Goal: Feedback & Contribution: Submit feedback/report problem

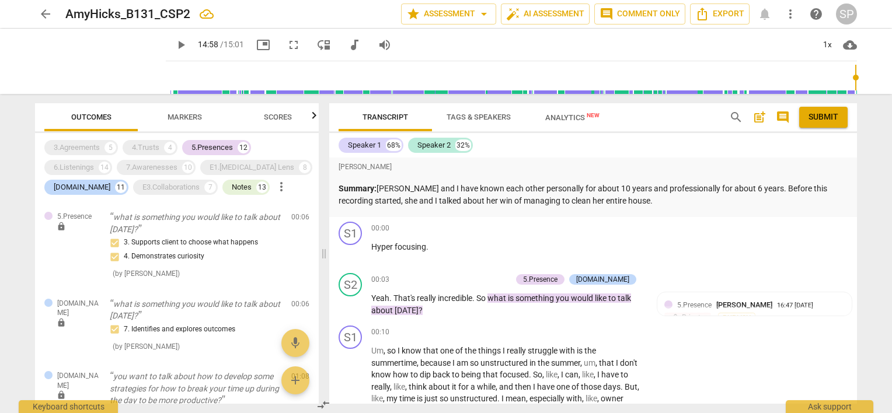
scroll to position [3993, 0]
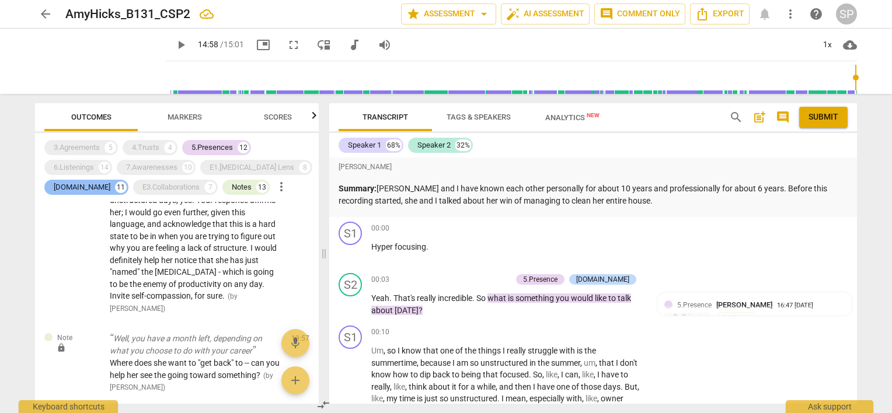
click at [78, 185] on div "[DOMAIN_NAME]" at bounding box center [82, 188] width 57 height 12
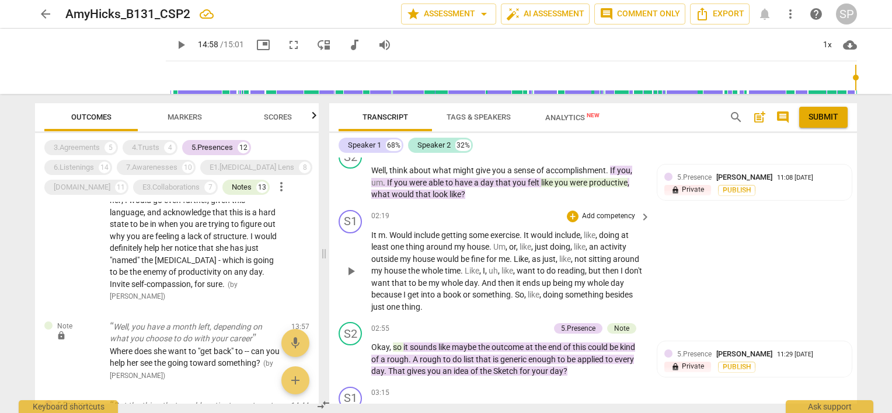
scroll to position [934, 0]
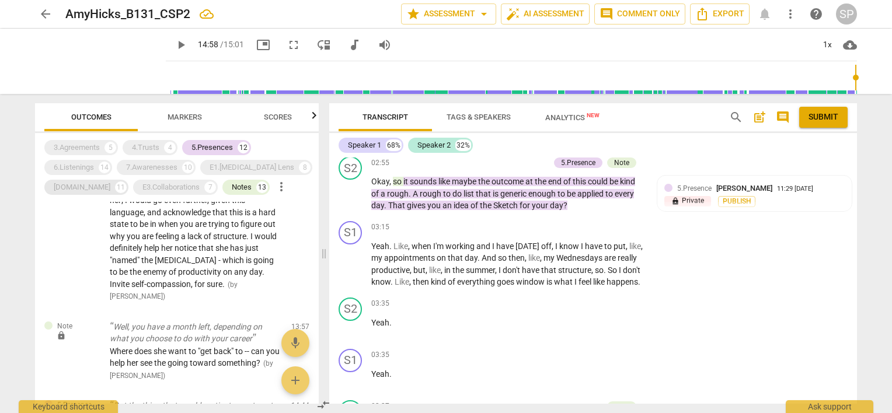
click at [63, 186] on div "[DOMAIN_NAME]" at bounding box center [82, 188] width 57 height 12
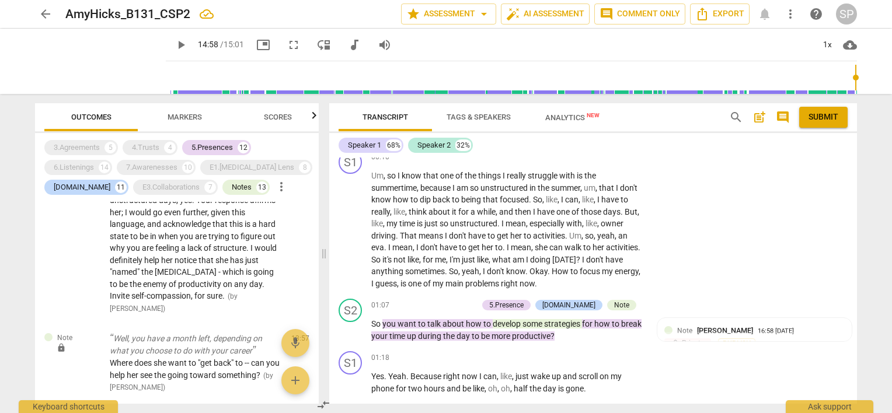
scroll to position [0, 0]
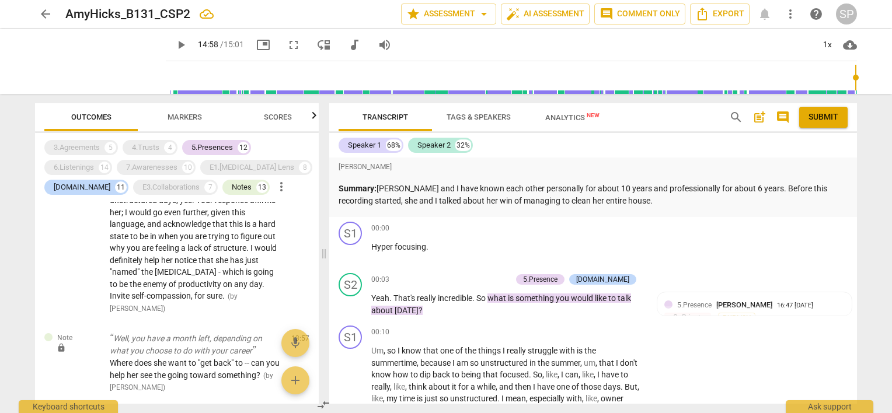
click at [760, 115] on span "post_add" at bounding box center [759, 117] width 14 height 14
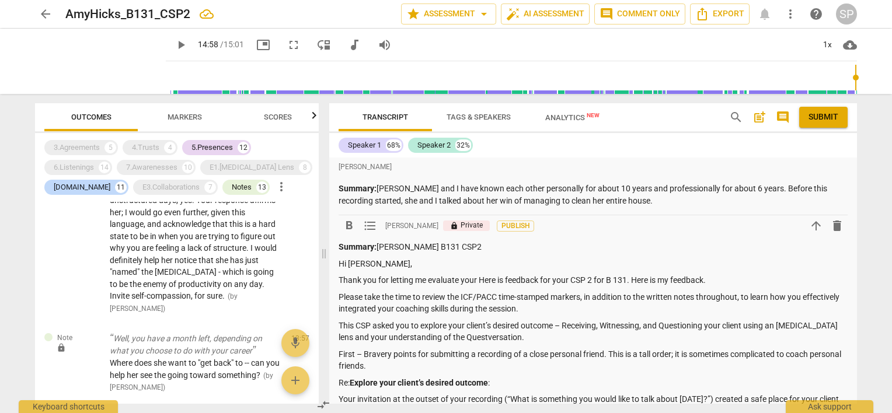
click at [570, 280] on p "Thank you for letting me evaluate your Here is feedback for your CSP 2 for B 13…" at bounding box center [593, 280] width 509 height 12
click at [618, 280] on p "Thank you for letting me evaluate your CSP 2 for B 131. Here is my feedback." at bounding box center [593, 280] width 509 height 12
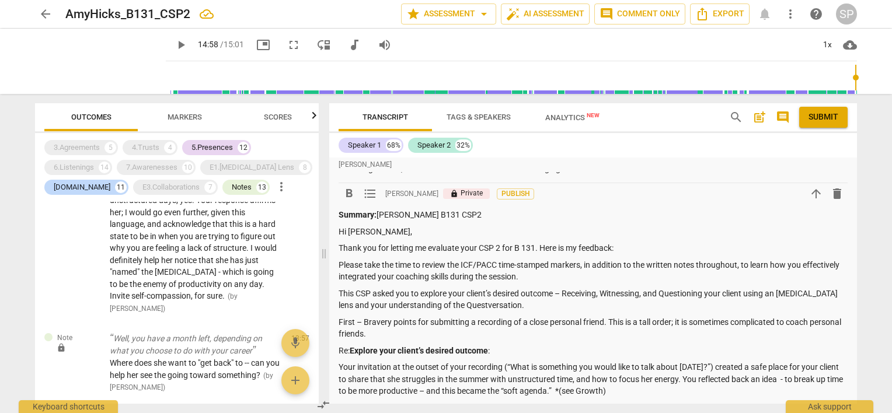
scroll to position [58, 0]
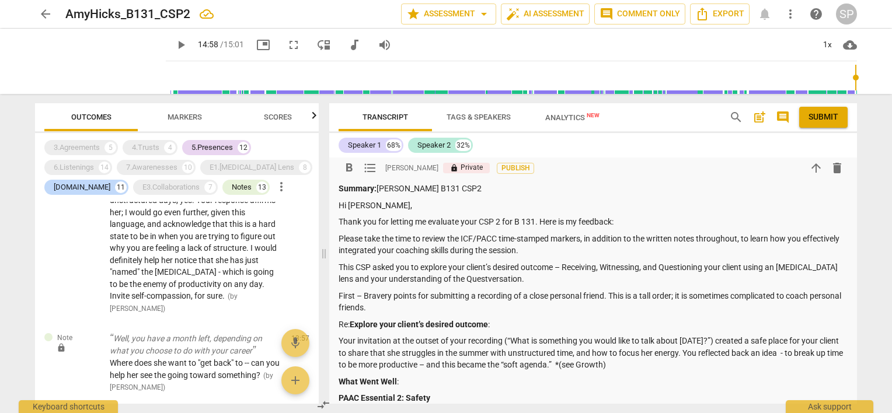
click at [462, 304] on p "First – Bravery points for submitting a recording of a close personal friend. T…" at bounding box center [593, 302] width 509 height 24
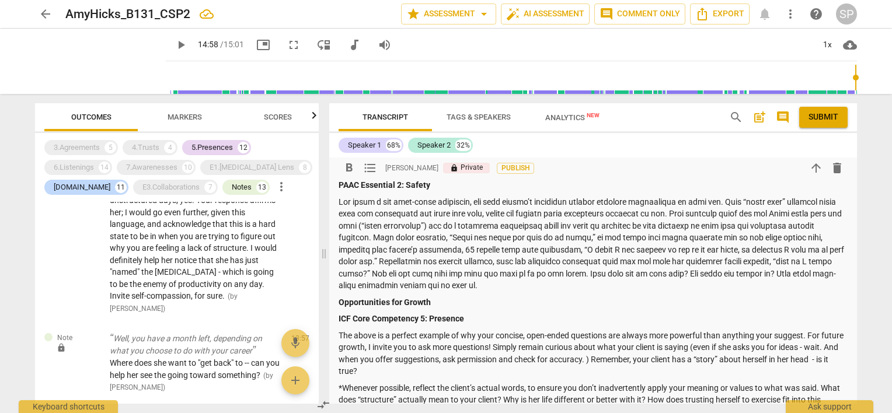
scroll to position [292, 0]
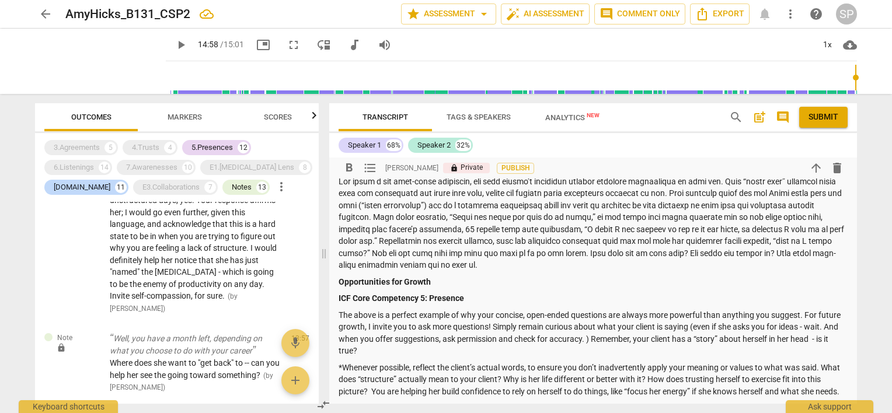
click at [617, 340] on p "The above is a perfect example of why your concise, open-ended questions are al…" at bounding box center [593, 333] width 509 height 48
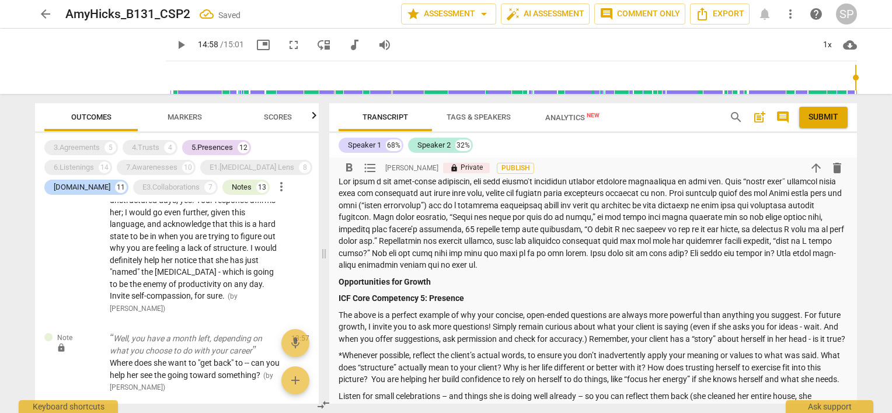
scroll to position [350, 0]
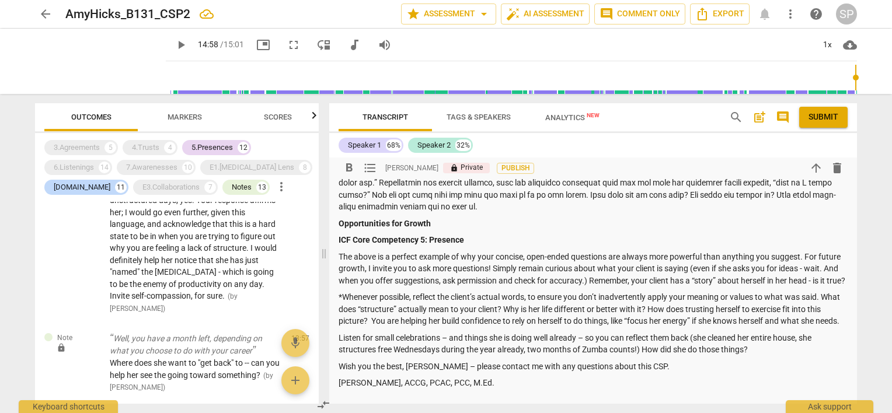
click at [444, 287] on p "The above is a perfect example of why your concise, open-ended questions are al…" at bounding box center [593, 269] width 509 height 36
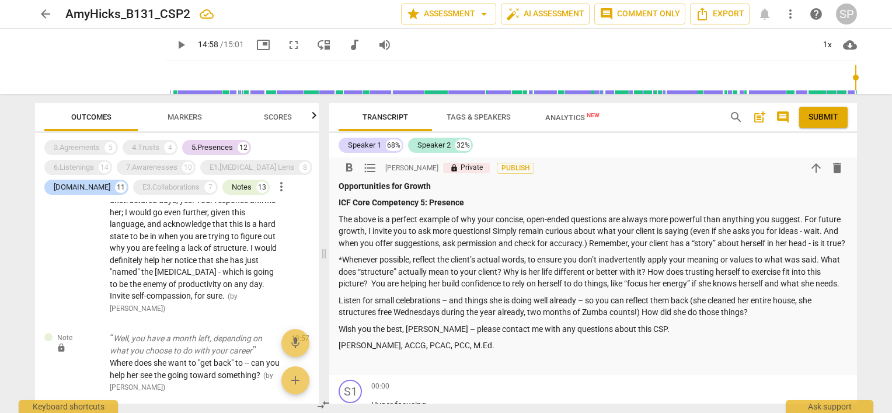
scroll to position [409, 0]
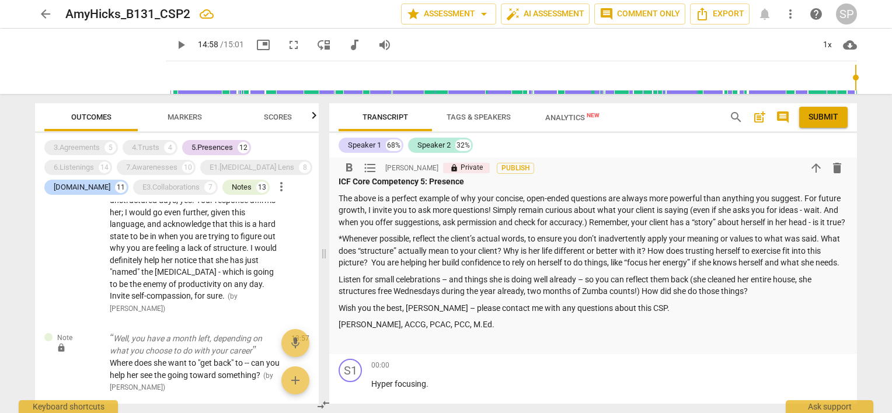
click at [437, 229] on p "The above is a perfect example of why your concise, open-ended questions are al…" at bounding box center [593, 211] width 509 height 36
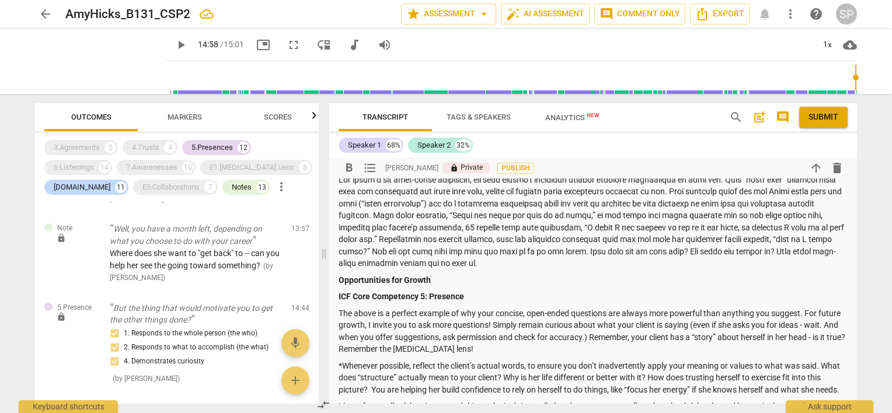
scroll to position [292, 0]
click at [551, 266] on p at bounding box center [593, 224] width 509 height 96
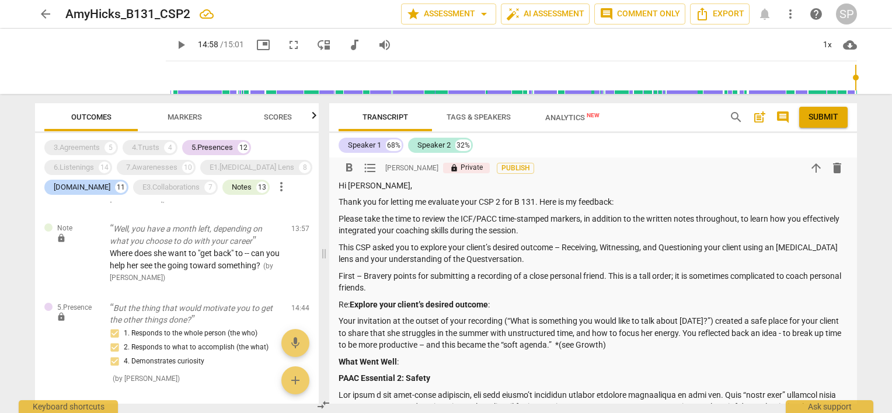
scroll to position [0, 0]
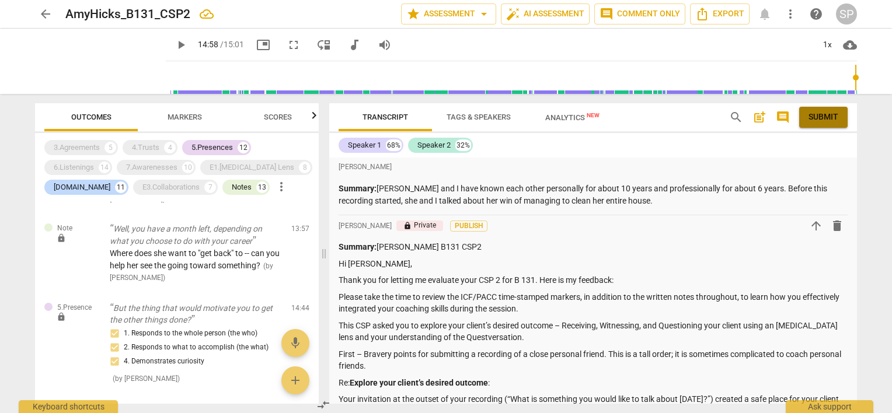
click at [822, 118] on span "Submit" at bounding box center [824, 118] width 30 height 12
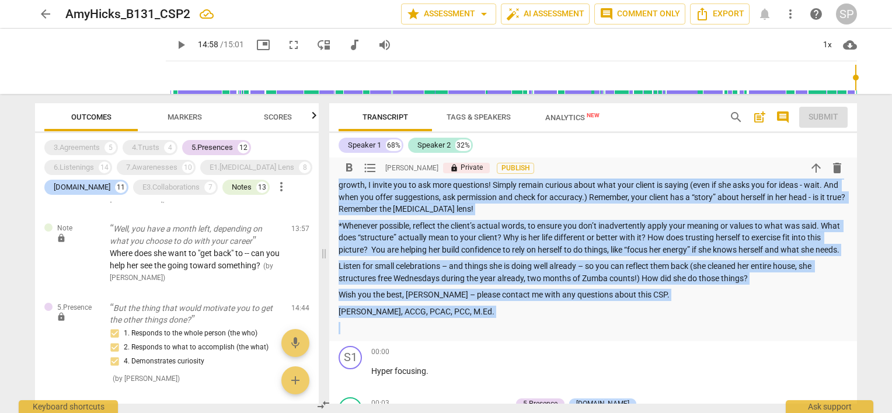
scroll to position [467, 0]
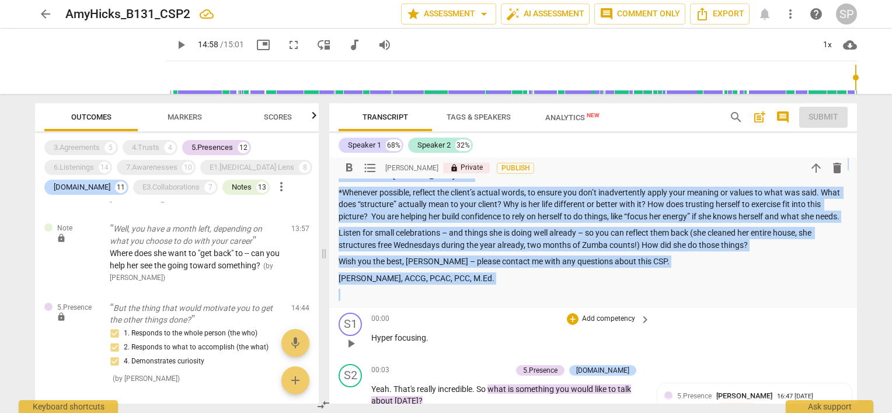
drag, startPoint x: 339, startPoint y: 260, endPoint x: 404, endPoint y: 320, distance: 89.2
click at [404, 320] on div "[PERSON_NAME] Summary: [PERSON_NAME] and I have known each other personally for…" at bounding box center [593, 281] width 528 height 246
copy div "Lo Ips, Dolor sit ame consect ad elitsedd eius TEM 0 inc U 636. Labo et do magn…"
